Goal: Obtain resource: Obtain resource

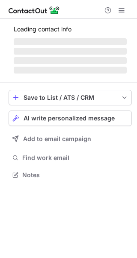
scroll to position [166, 137]
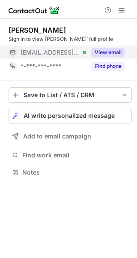
click at [104, 48] on button "View email" at bounding box center [108, 52] width 34 height 9
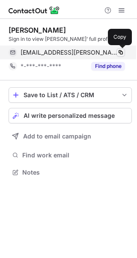
click at [123, 52] on span at bounding box center [121, 52] width 7 height 7
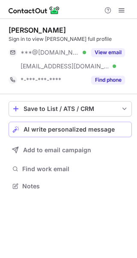
scroll to position [180, 137]
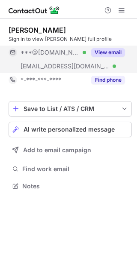
click at [110, 54] on button "View email" at bounding box center [108, 52] width 34 height 9
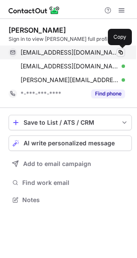
click at [123, 51] on span at bounding box center [121, 52] width 7 height 7
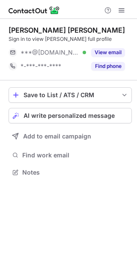
scroll to position [166, 137]
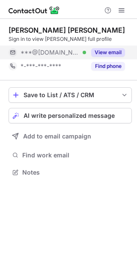
click at [108, 52] on button "View email" at bounding box center [108, 52] width 34 height 9
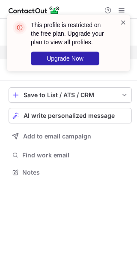
click at [123, 19] on span at bounding box center [123, 22] width 7 height 9
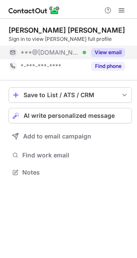
click at [123, 19] on span at bounding box center [123, 22] width 7 height 9
